Goal: Find contact information: Find contact information

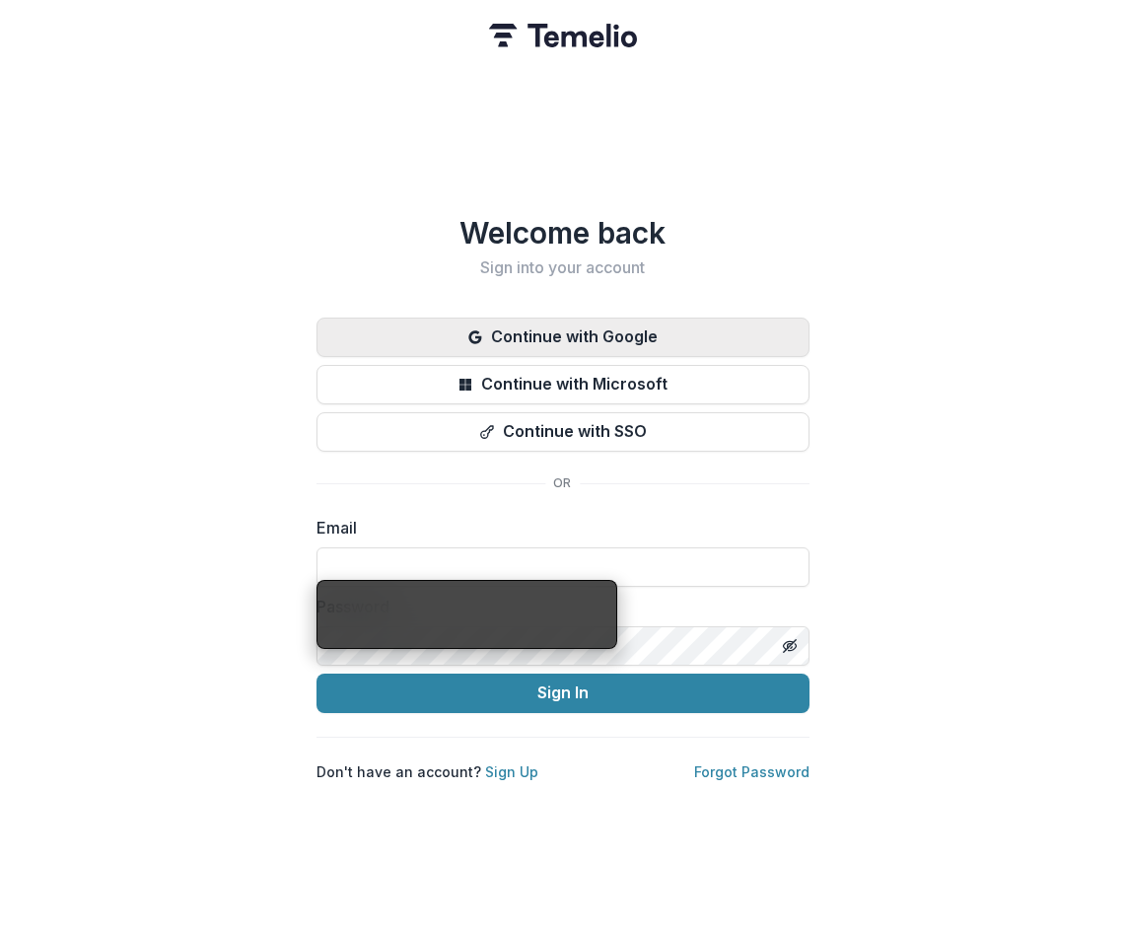
type input "**********"
click at [431, 332] on button "Continue with Google" at bounding box center [563, 337] width 493 height 39
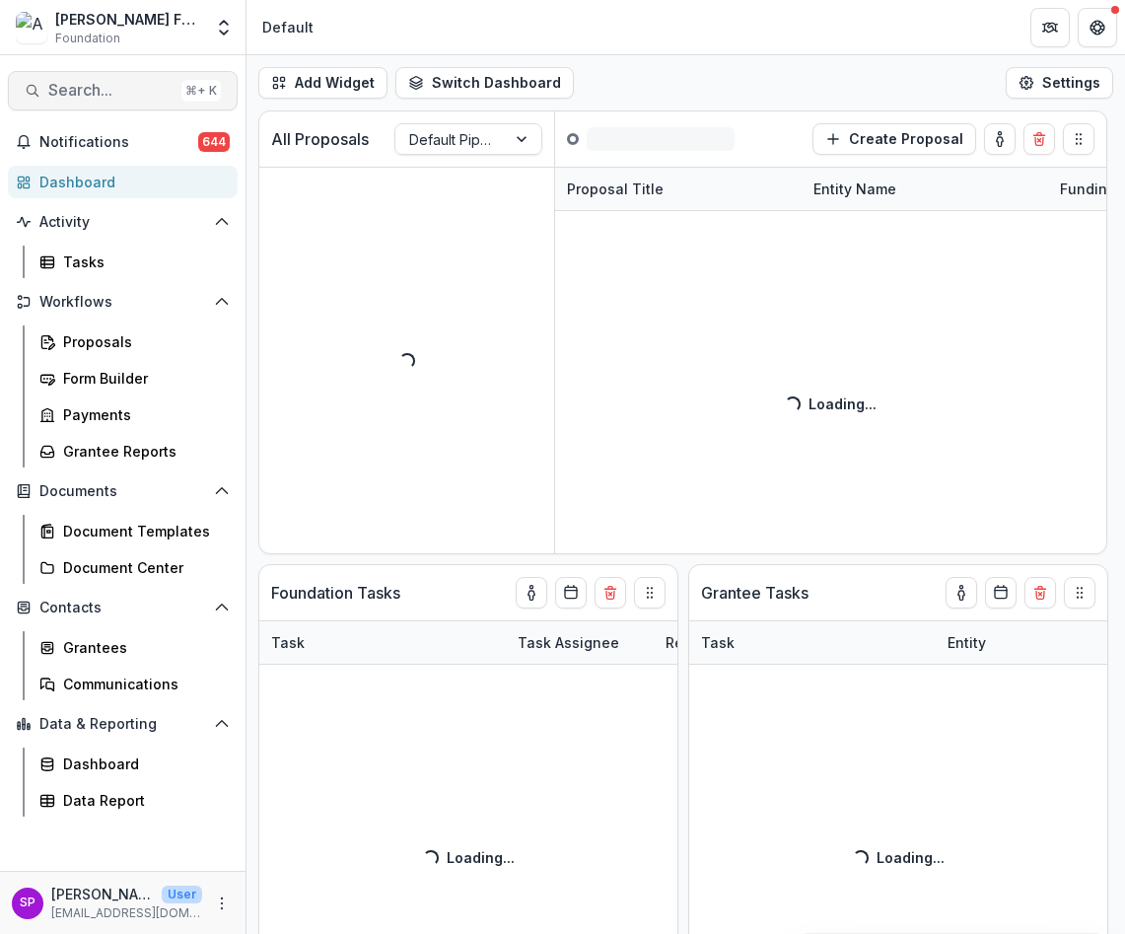
click at [95, 91] on span "Search..." at bounding box center [110, 90] width 125 height 19
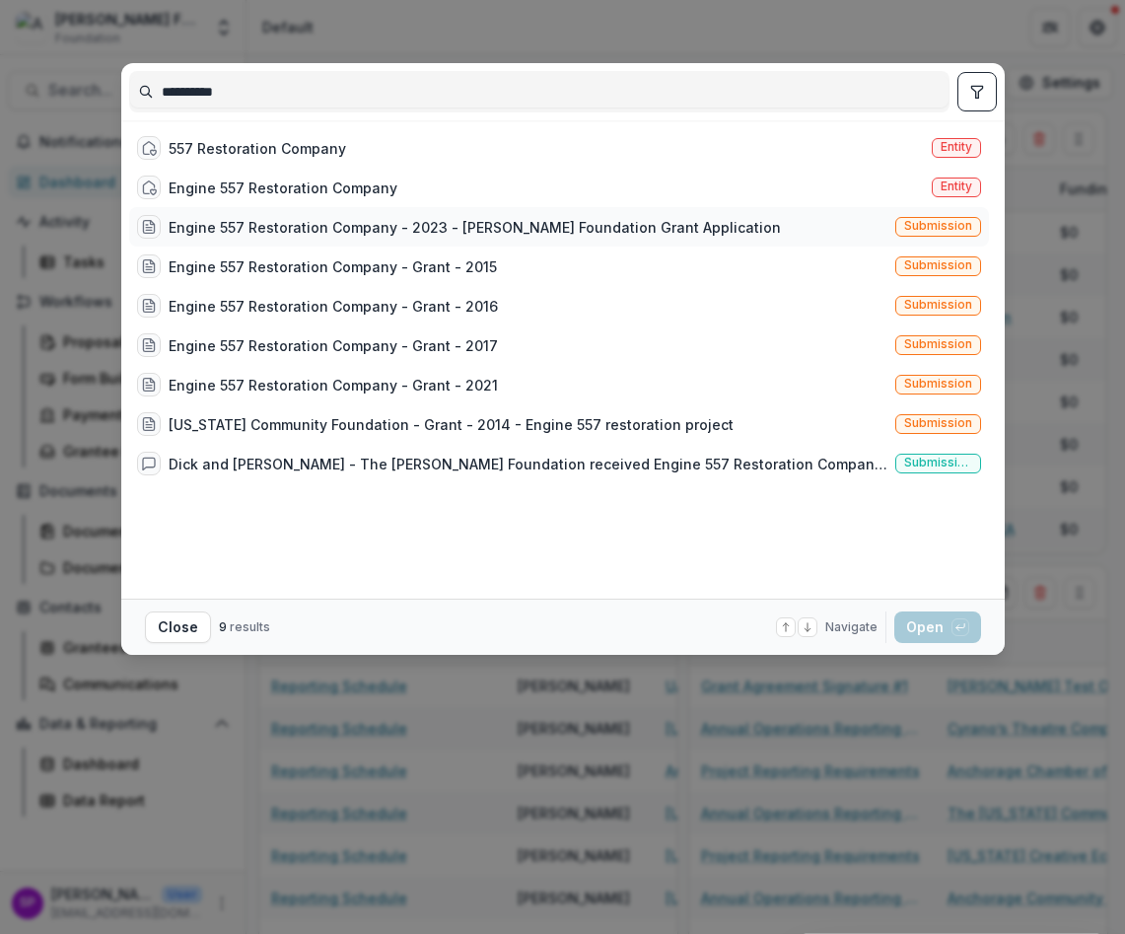
type input "**********"
click at [247, 236] on div "Engine 557 Restoration Company - 2023 - [PERSON_NAME] Foundation Grant Applicat…" at bounding box center [475, 227] width 612 height 21
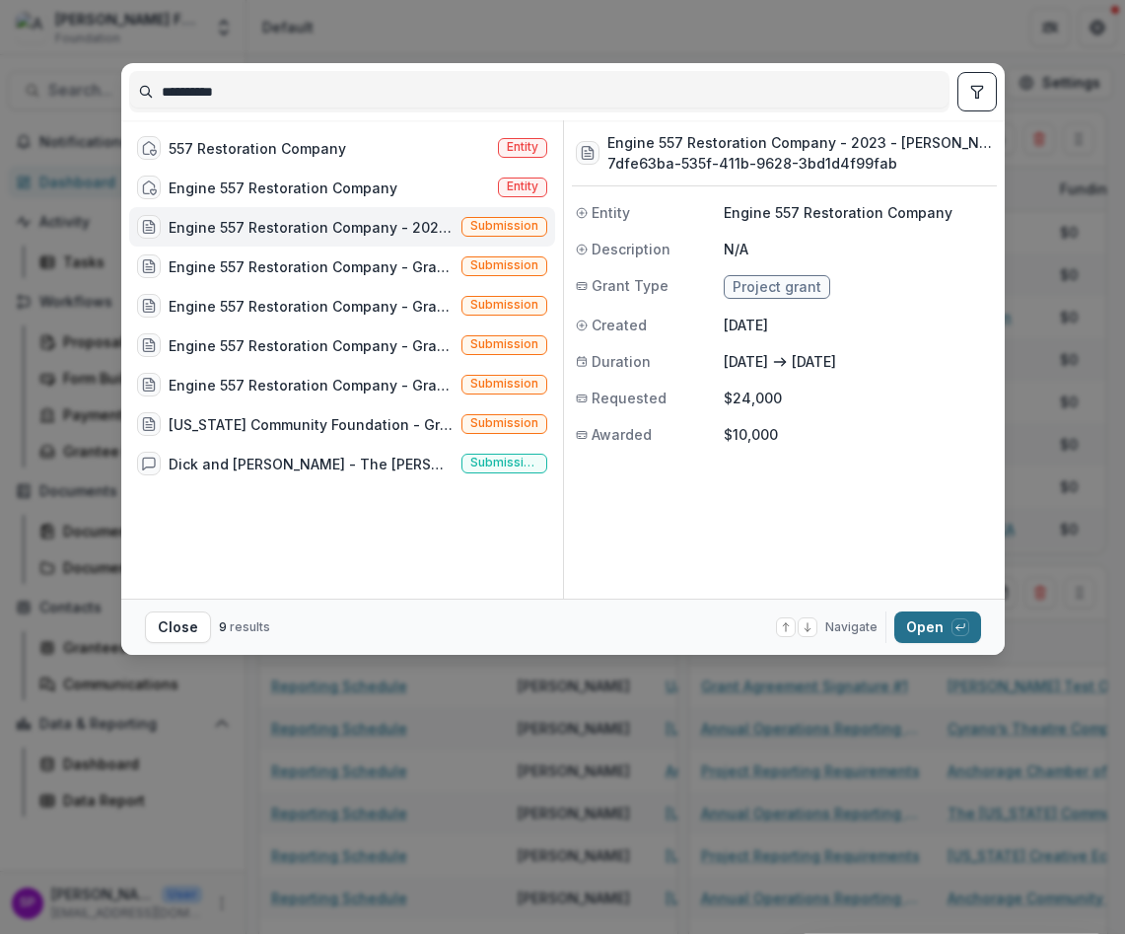
click at [908, 627] on button "Open with enter key" at bounding box center [937, 627] width 87 height 32
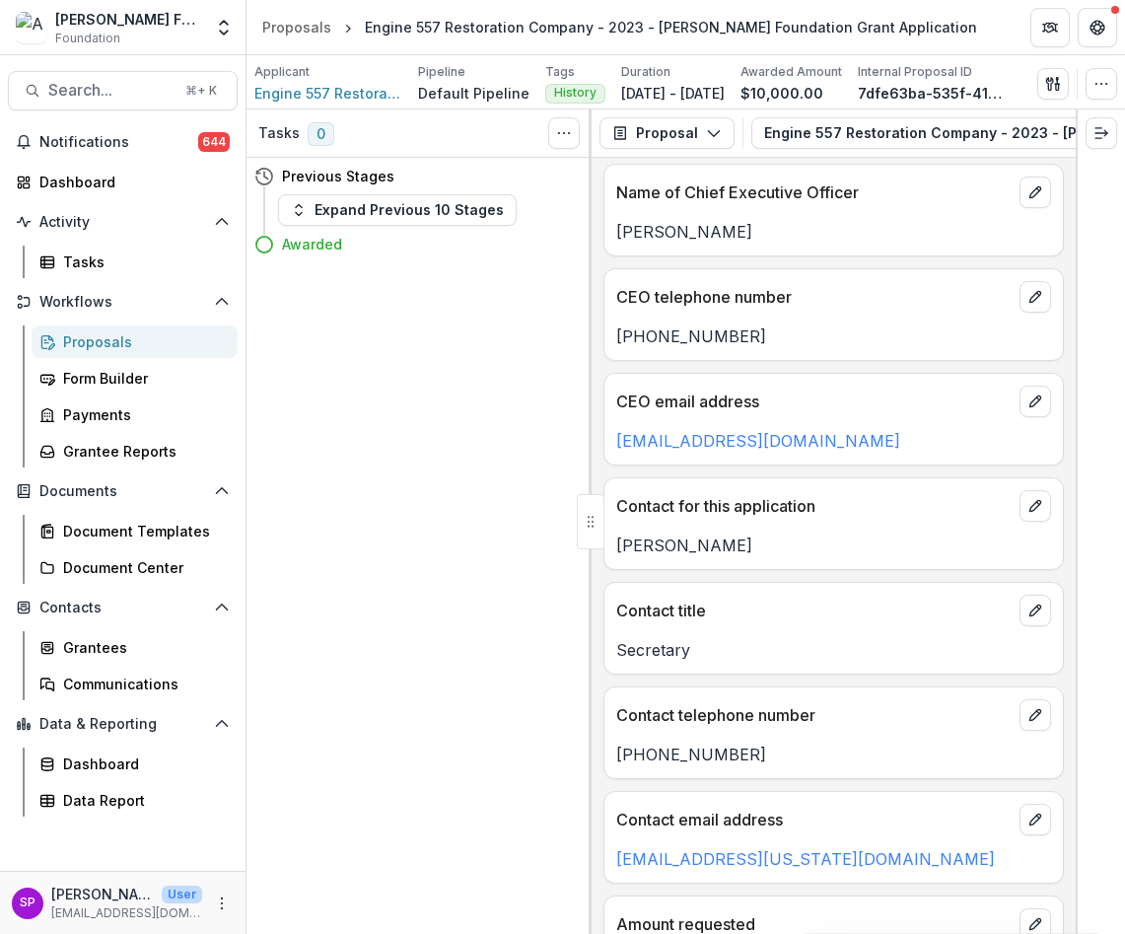
scroll to position [1589, 0]
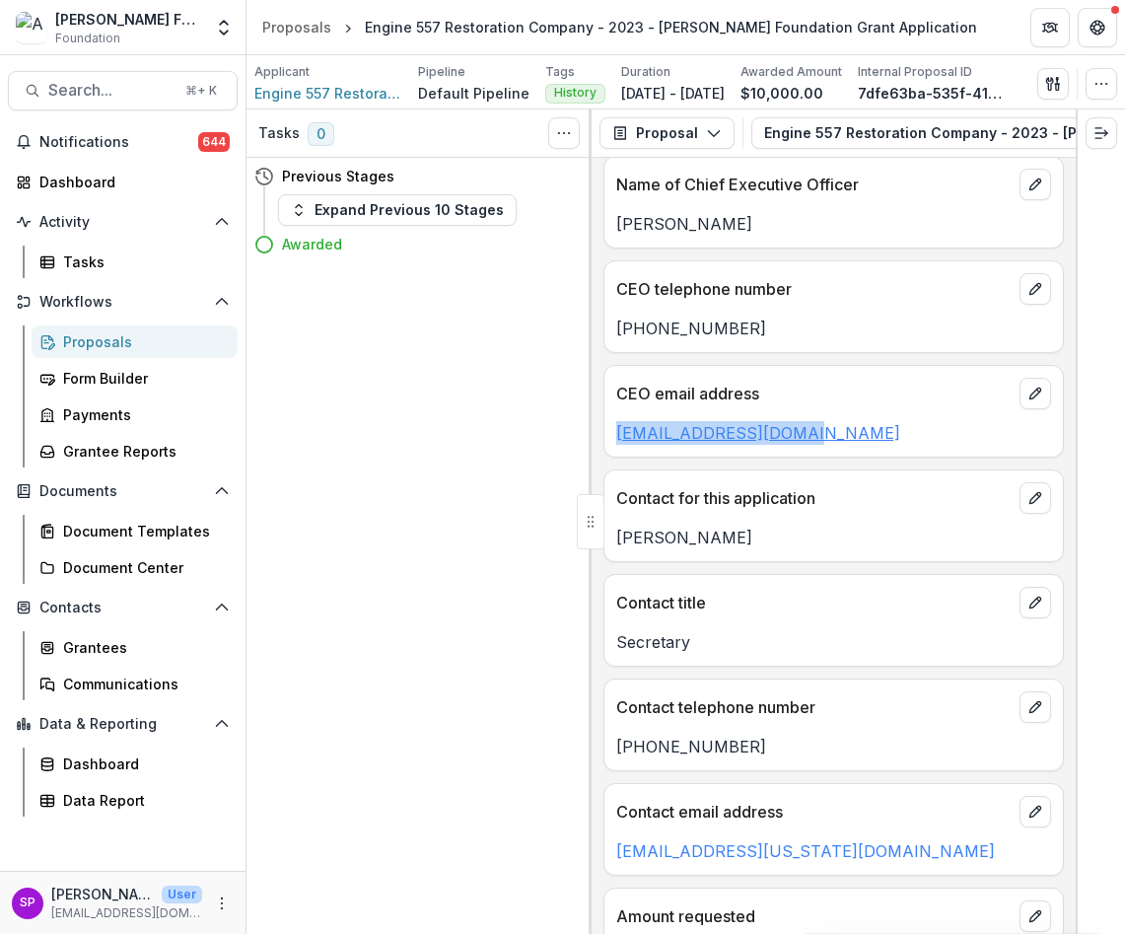
drag, startPoint x: 819, startPoint y: 438, endPoint x: 616, endPoint y: 438, distance: 203.1
click at [616, 439] on p "[EMAIL_ADDRESS][DOMAIN_NAME]" at bounding box center [833, 433] width 435 height 24
copy link "[EMAIL_ADDRESS][DOMAIN_NAME]"
drag, startPoint x: 743, startPoint y: 335, endPoint x: 621, endPoint y: 333, distance: 122.3
click at [621, 333] on p "[PHONE_NUMBER]" at bounding box center [833, 329] width 435 height 24
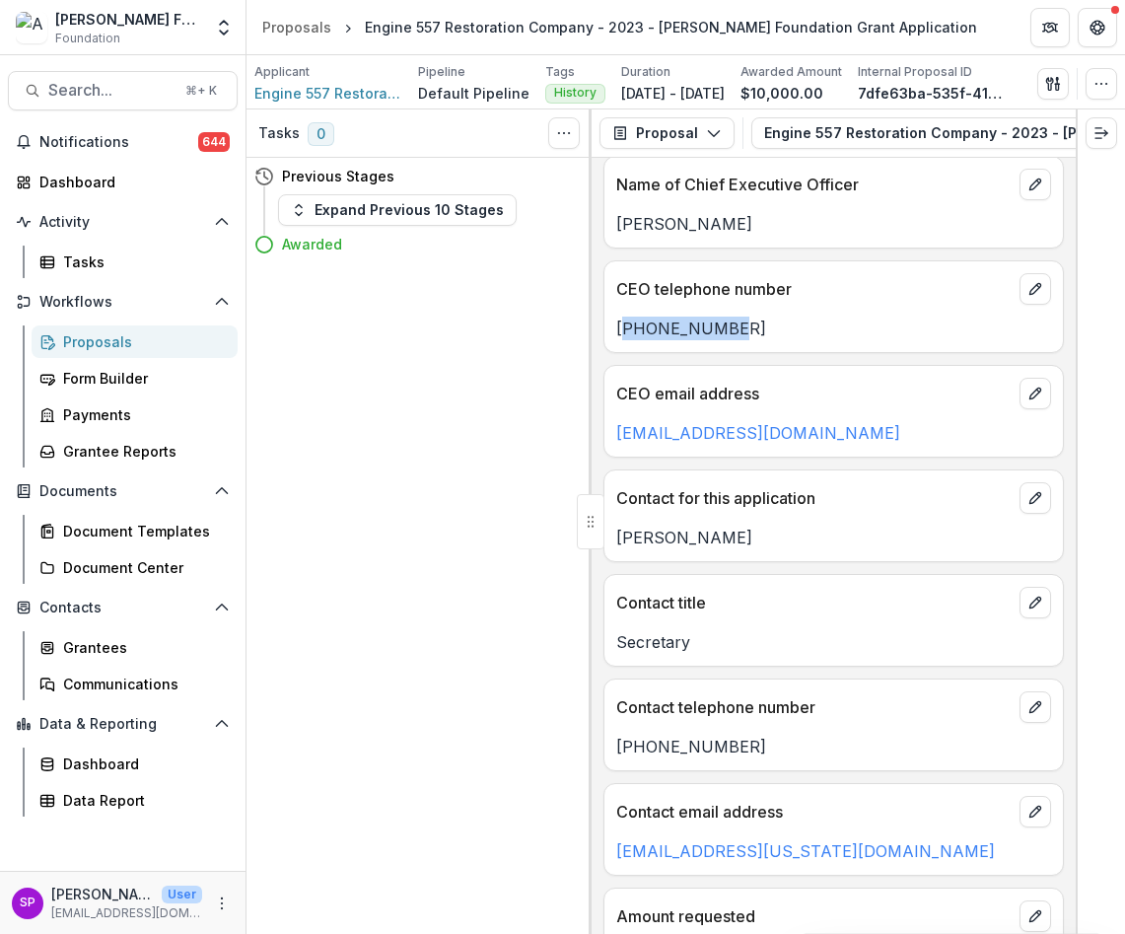
copy p "[PHONE_NUMBER]"
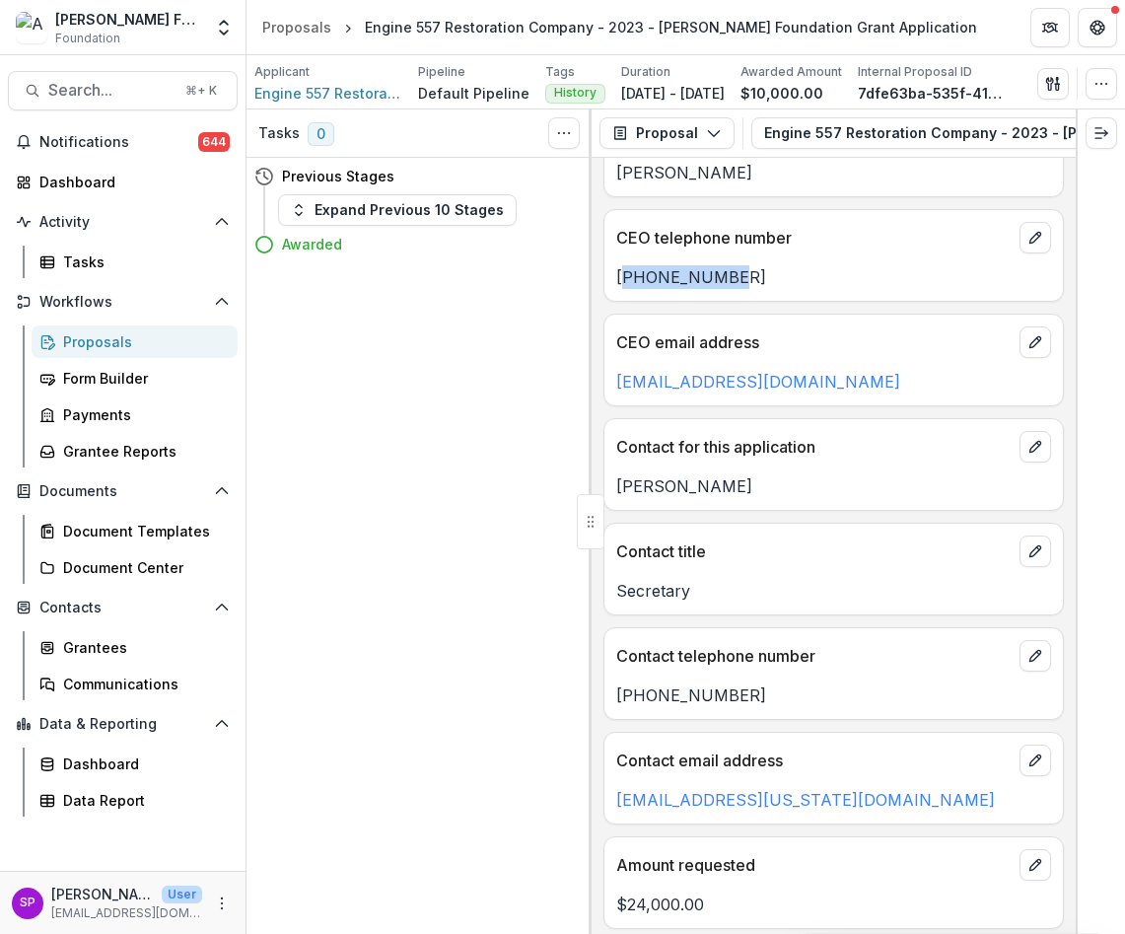
scroll to position [1641, 0]
click at [752, 204] on div "**********" at bounding box center [834, 546] width 484 height 776
click at [845, 352] on p "CEO email address" at bounding box center [813, 341] width 395 height 24
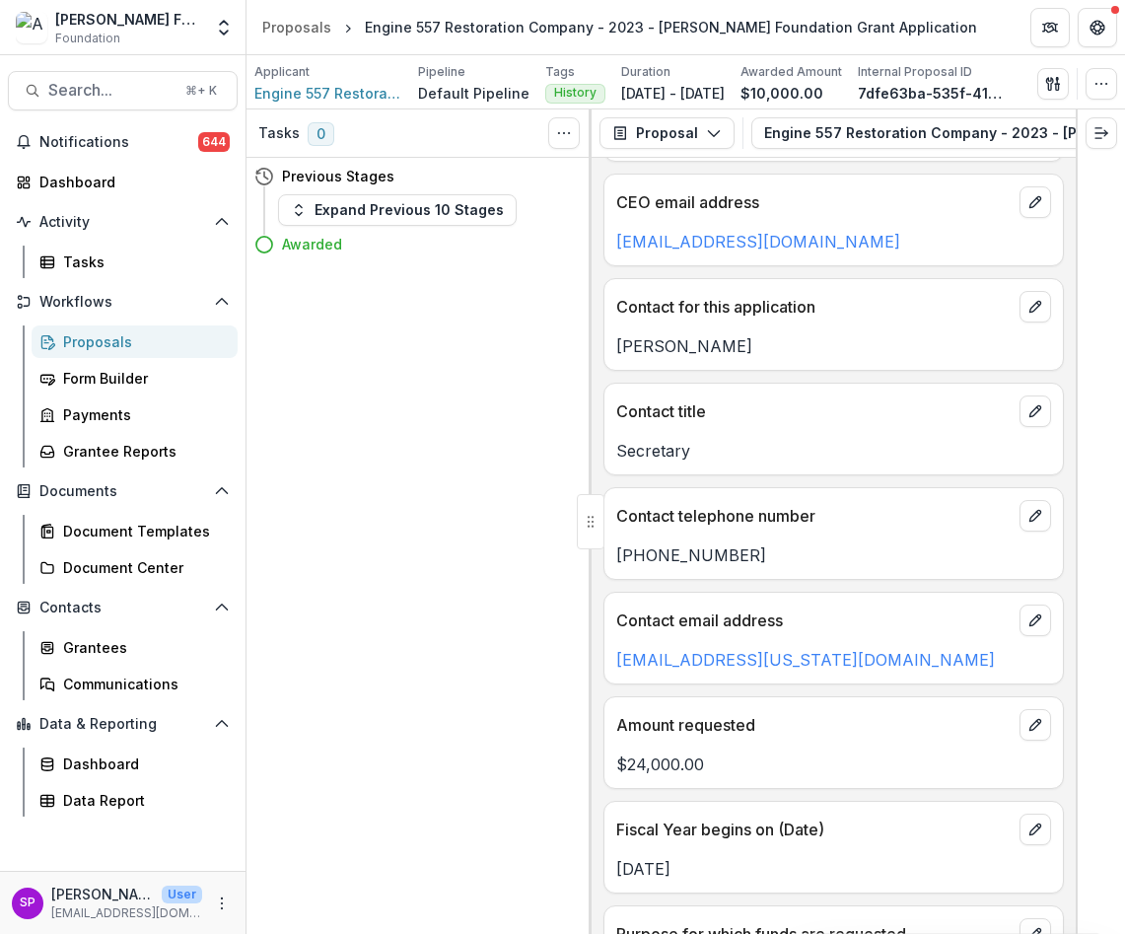
scroll to position [1820, 0]
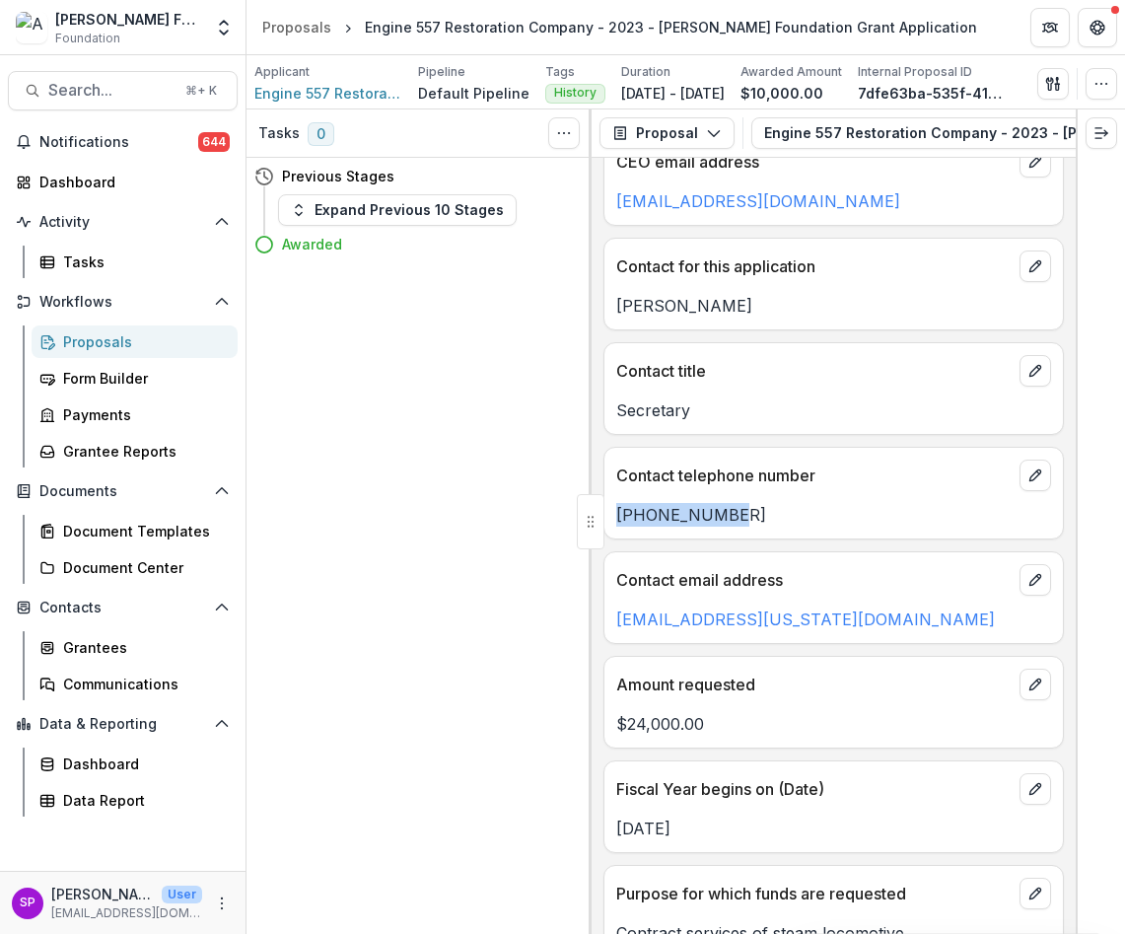
drag, startPoint x: 739, startPoint y: 517, endPoint x: 620, endPoint y: 520, distance: 118.4
click at [620, 520] on p "[PHONE_NUMBER]" at bounding box center [833, 515] width 435 height 24
copy p "[PHONE_NUMBER]"
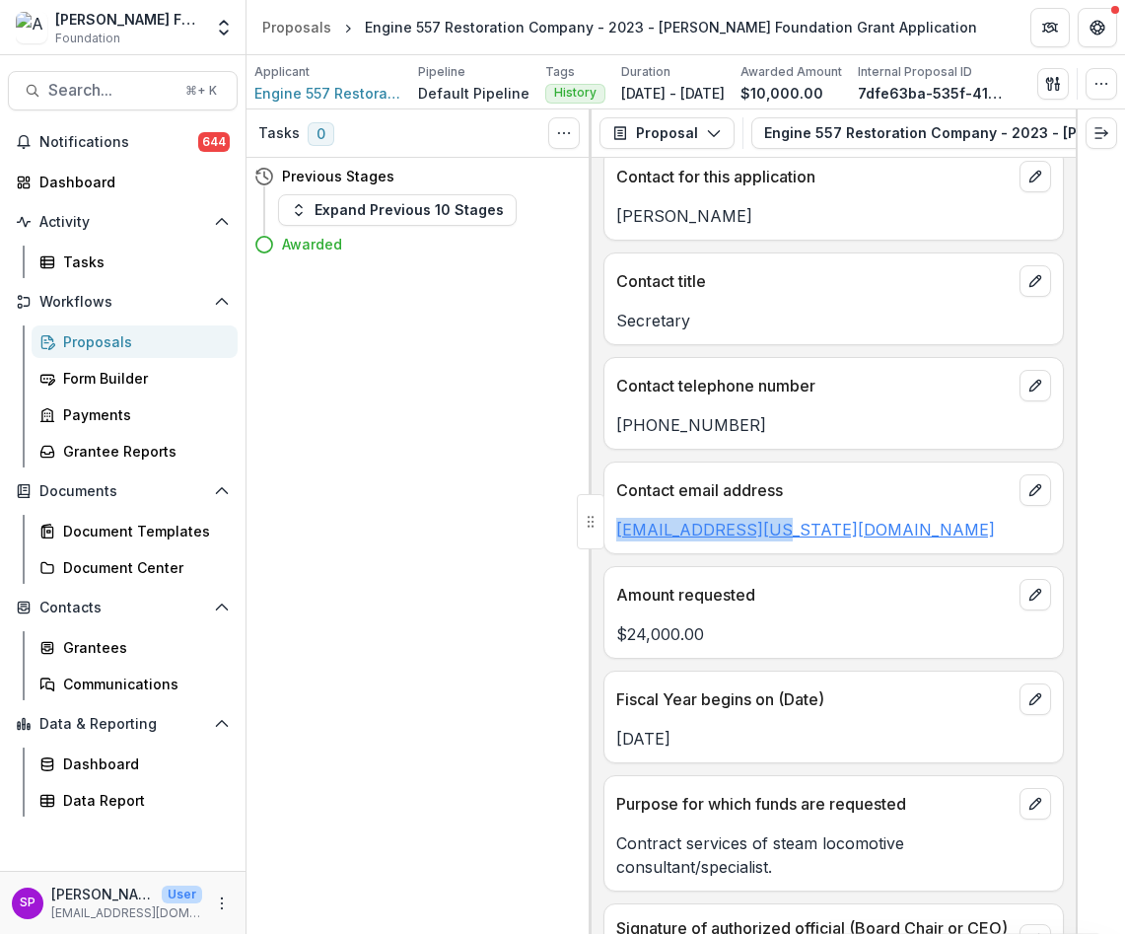
drag, startPoint x: 793, startPoint y: 536, endPoint x: 617, endPoint y: 531, distance: 175.6
click at [617, 531] on p "[EMAIL_ADDRESS][US_STATE][DOMAIN_NAME]" at bounding box center [833, 530] width 435 height 24
copy link "[EMAIL_ADDRESS][US_STATE][DOMAIN_NAME]"
